Goal: Information Seeking & Learning: Learn about a topic

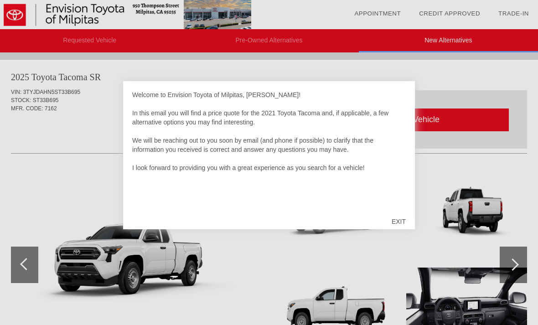
click at [405, 224] on div "EXIT" at bounding box center [399, 221] width 32 height 27
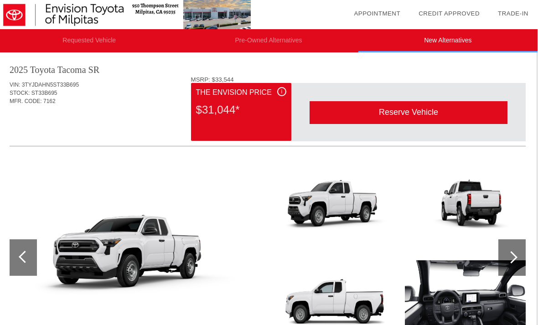
scroll to position [0, 1]
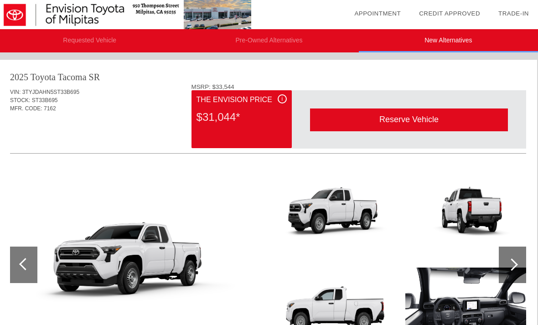
click at [177, 308] on img at bounding box center [139, 266] width 259 height 146
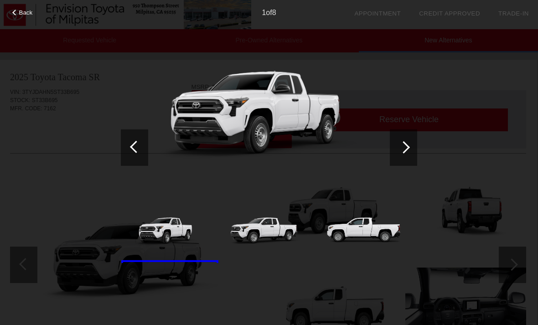
click at [406, 151] on div at bounding box center [404, 147] width 12 height 12
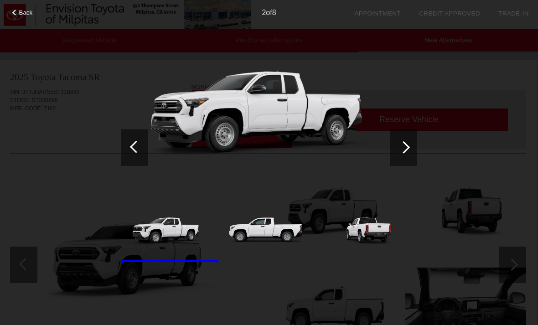
click at [409, 157] on div at bounding box center [403, 147] width 27 height 37
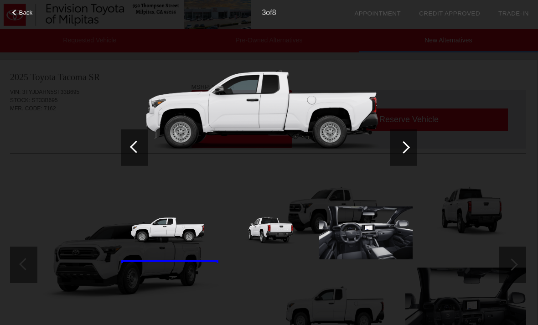
click at [408, 153] on div at bounding box center [403, 147] width 27 height 37
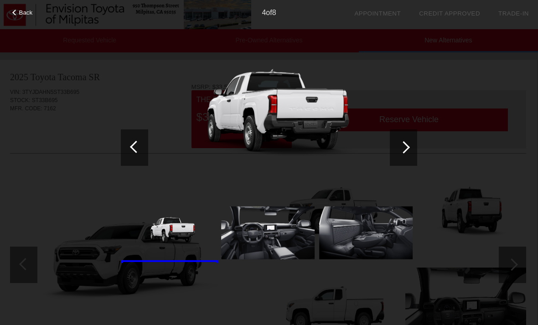
click at [408, 152] on div at bounding box center [403, 147] width 27 height 37
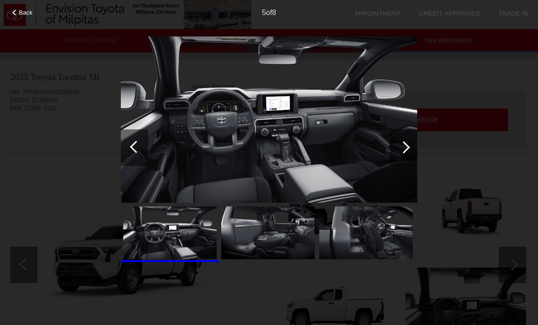
click at [407, 153] on div at bounding box center [403, 147] width 27 height 37
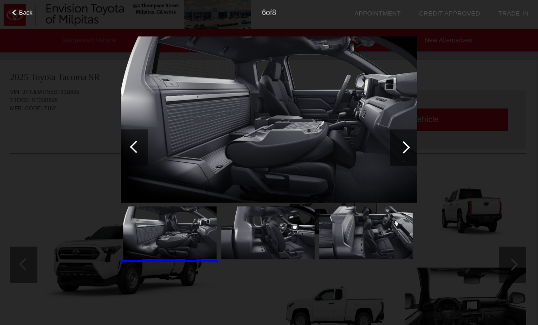
click at [411, 147] on div at bounding box center [403, 147] width 27 height 37
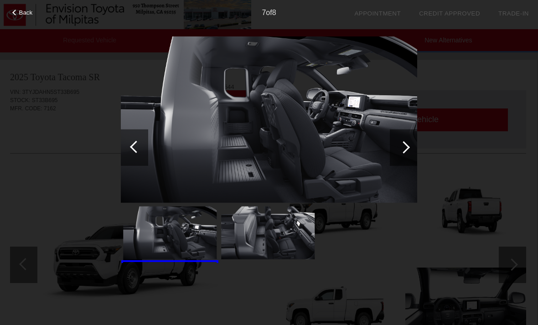
click at [410, 150] on div at bounding box center [403, 147] width 27 height 37
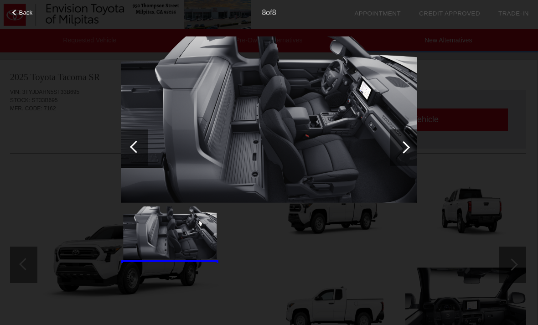
click at [406, 145] on div at bounding box center [404, 147] width 12 height 12
click at [407, 149] on div at bounding box center [404, 147] width 12 height 12
click at [405, 147] on div at bounding box center [404, 147] width 12 height 12
click at [20, 14] on span "Back" at bounding box center [26, 12] width 14 height 7
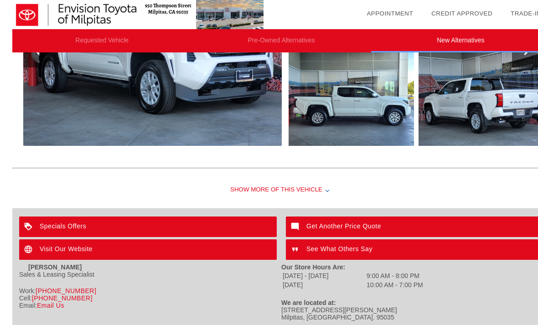
scroll to position [1019, 0]
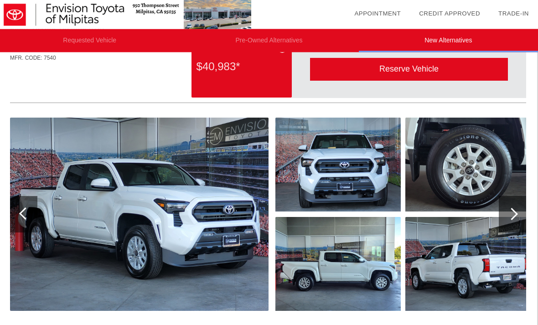
click at [511, 214] on div at bounding box center [512, 215] width 12 height 12
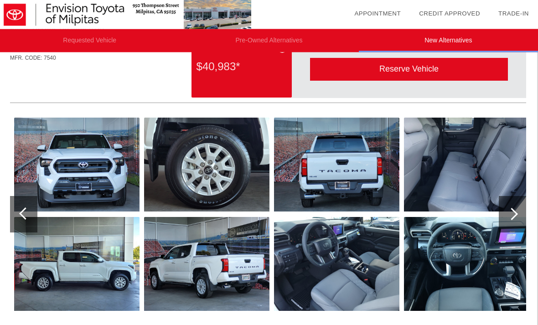
scroll to position [845, 1]
click at [517, 219] on div at bounding box center [512, 214] width 27 height 37
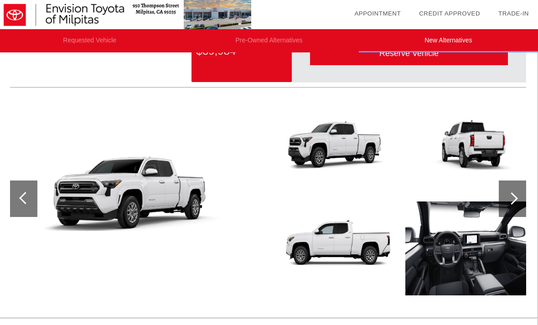
scroll to position [492, 1]
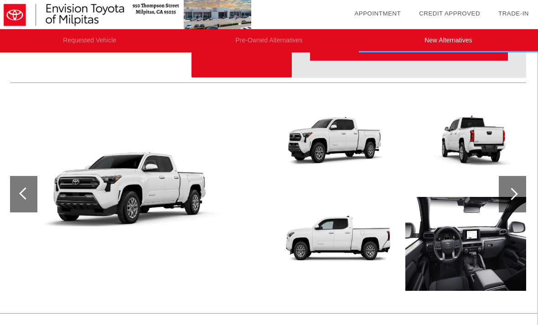
click at [524, 194] on div at bounding box center [512, 194] width 27 height 37
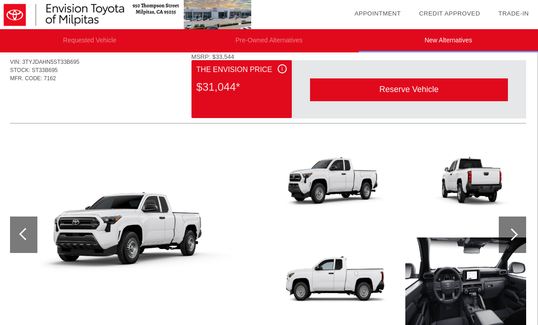
scroll to position [31, 1]
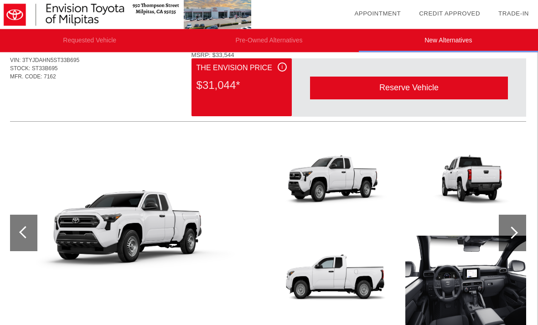
click at [516, 238] on div at bounding box center [512, 233] width 27 height 37
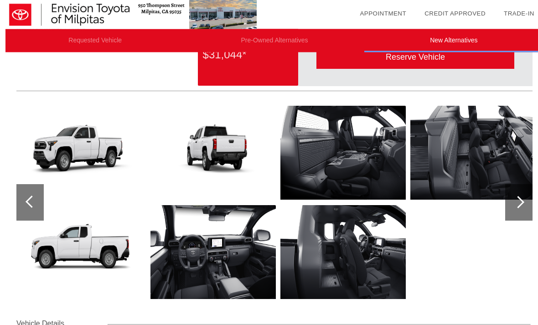
scroll to position [64, 0]
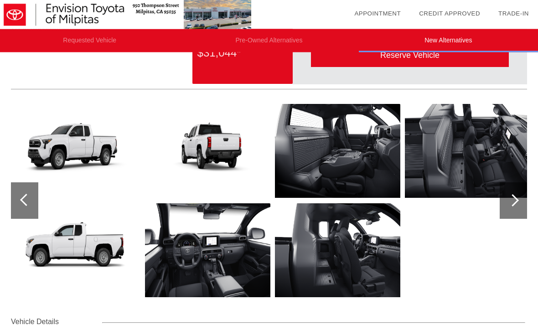
click at [365, 255] on img at bounding box center [337, 251] width 125 height 94
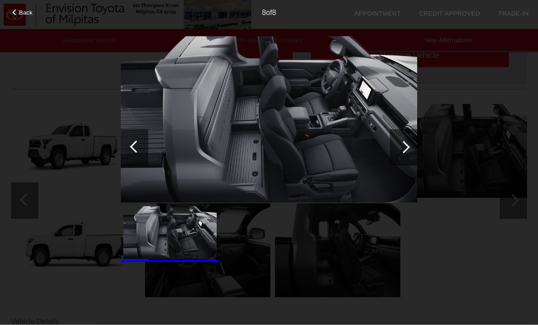
scroll to position [64, 0]
click at [24, 15] on span "Back" at bounding box center [26, 12] width 14 height 7
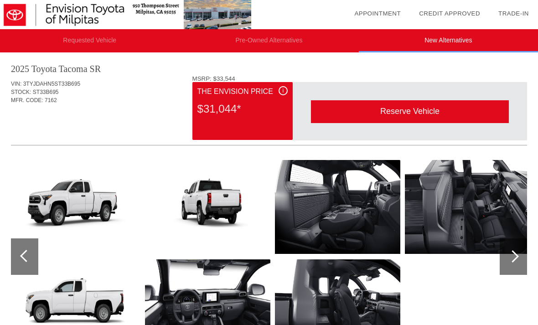
scroll to position [0, 0]
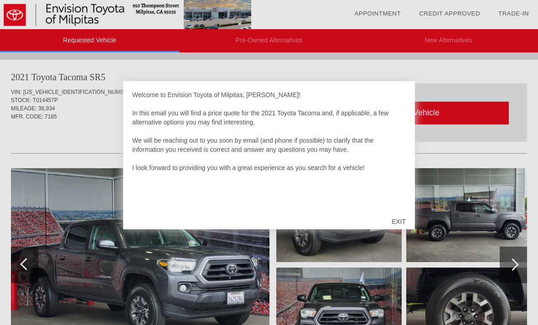
click at [401, 227] on div "EXIT" at bounding box center [399, 221] width 32 height 27
click at [399, 222] on div "EXIT" at bounding box center [399, 221] width 32 height 27
